Goal: Register for event/course

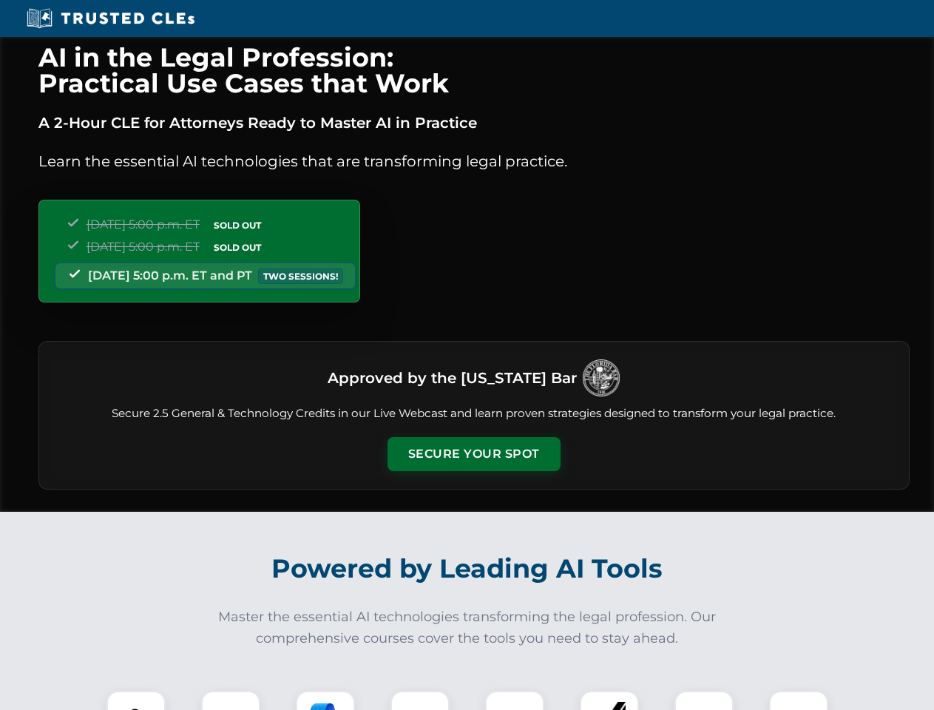
click at [473, 454] on button "Secure Your Spot" at bounding box center [474, 454] width 173 height 34
click at [136, 700] on img at bounding box center [136, 720] width 43 height 43
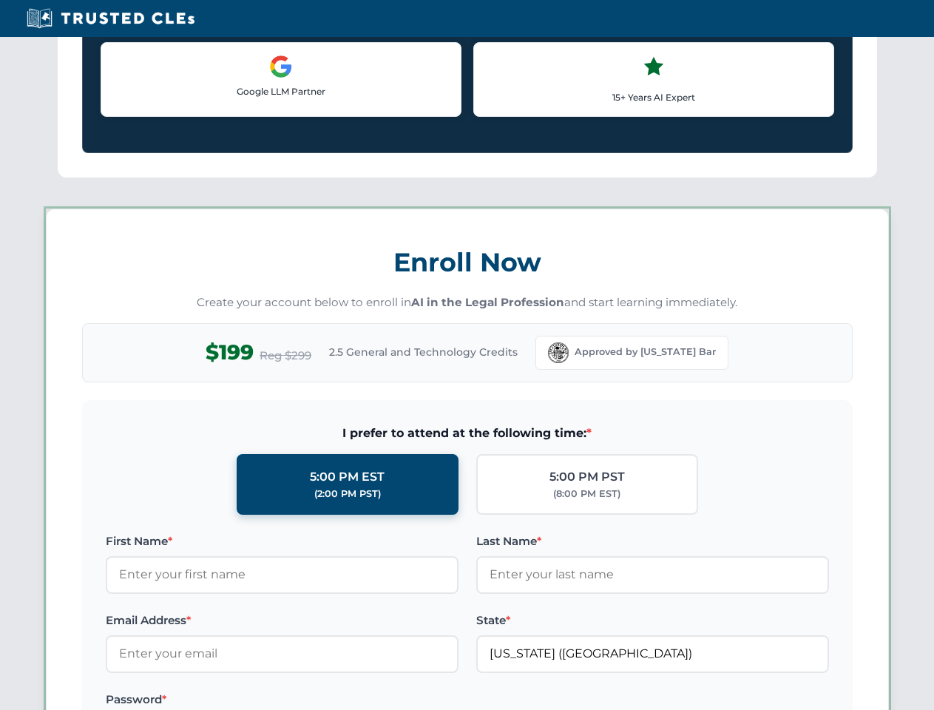
click at [325, 700] on label "Password *" at bounding box center [282, 700] width 353 height 18
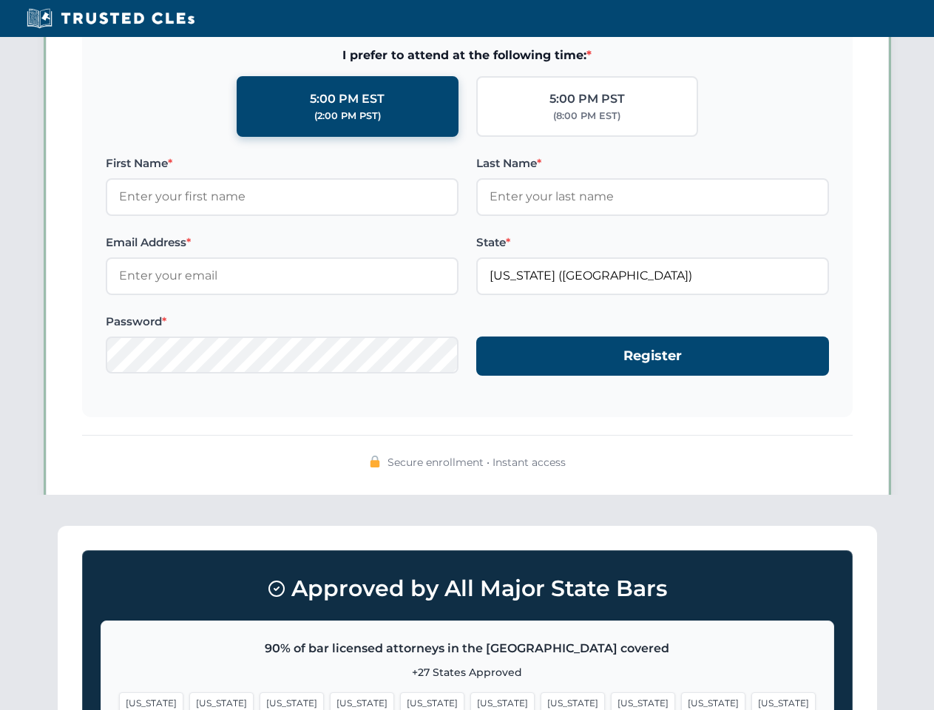
click at [681, 700] on span "[US_STATE]" at bounding box center [713, 702] width 64 height 21
